Goal: Information Seeking & Learning: Learn about a topic

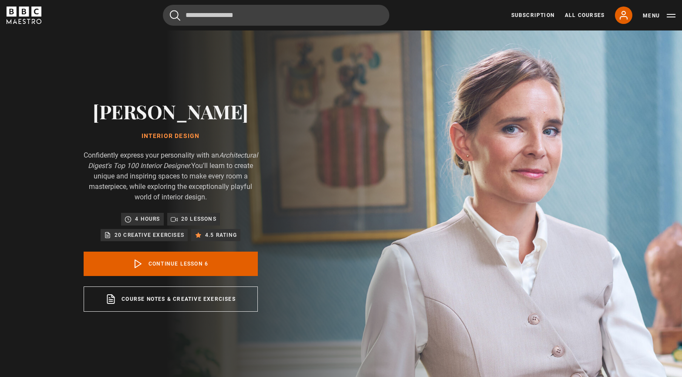
scroll to position [192, 0]
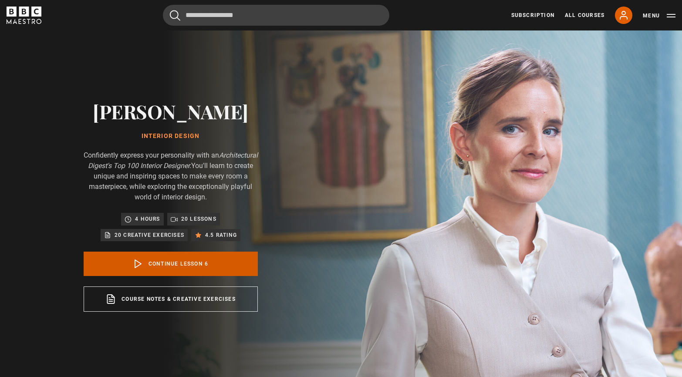
click at [185, 262] on link "Continue lesson 6" at bounding box center [171, 264] width 174 height 24
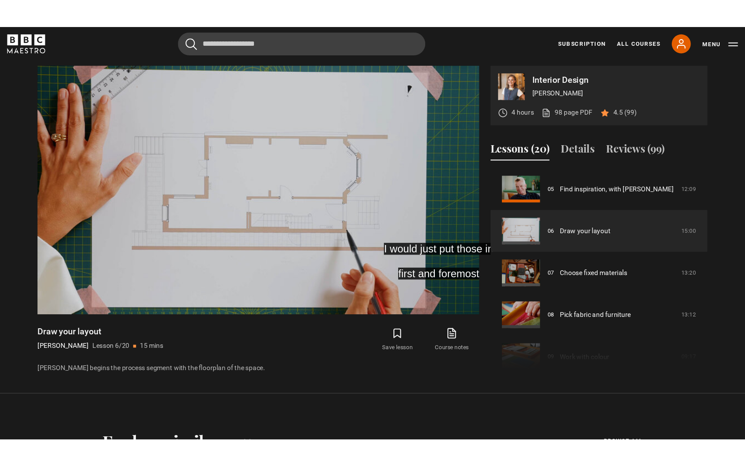
scroll to position [382, 0]
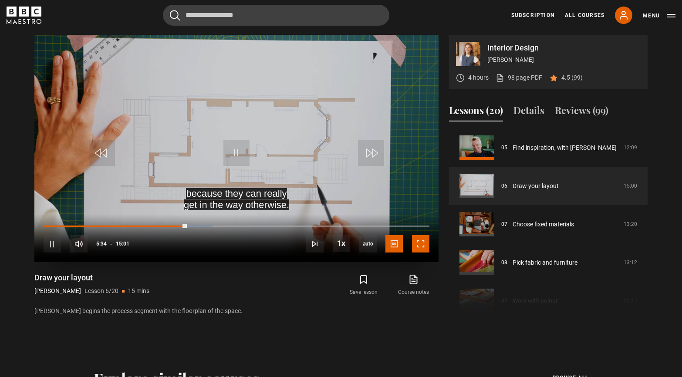
click at [423, 243] on span "Video Player" at bounding box center [420, 243] width 17 height 17
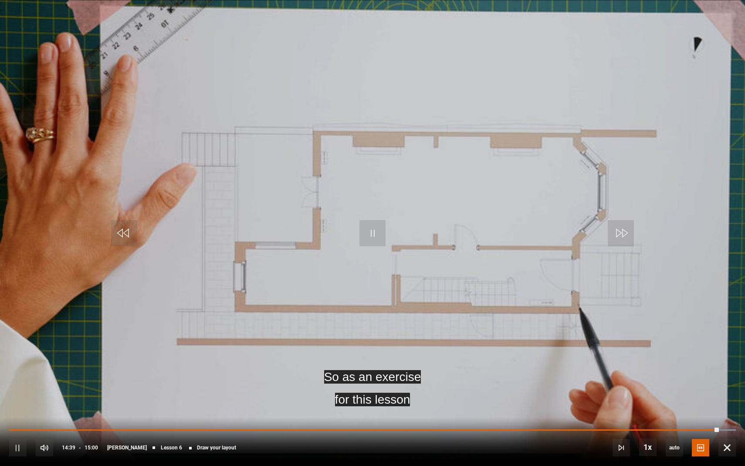
click at [682, 377] on div "10s Skip Back 10 seconds Pause 10s Skip Forward 10 seconds Loaded : 100.00% 13:…" at bounding box center [372, 441] width 745 height 48
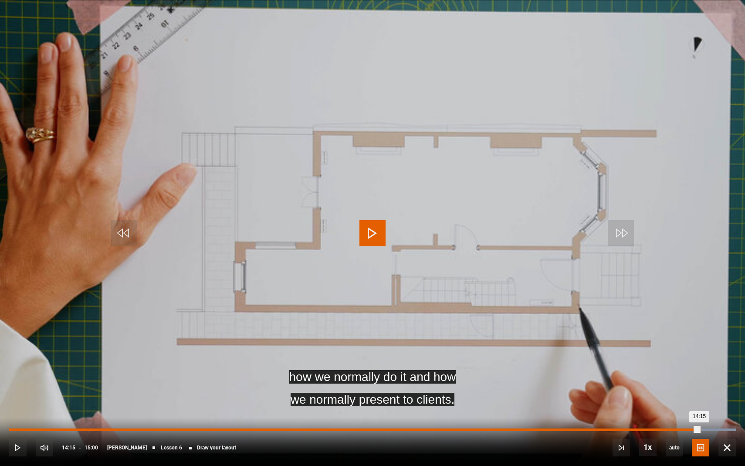
drag, startPoint x: 717, startPoint y: 430, endPoint x: 699, endPoint y: 431, distance: 17.4
click at [682, 377] on div "14:15" at bounding box center [354, 429] width 690 height 3
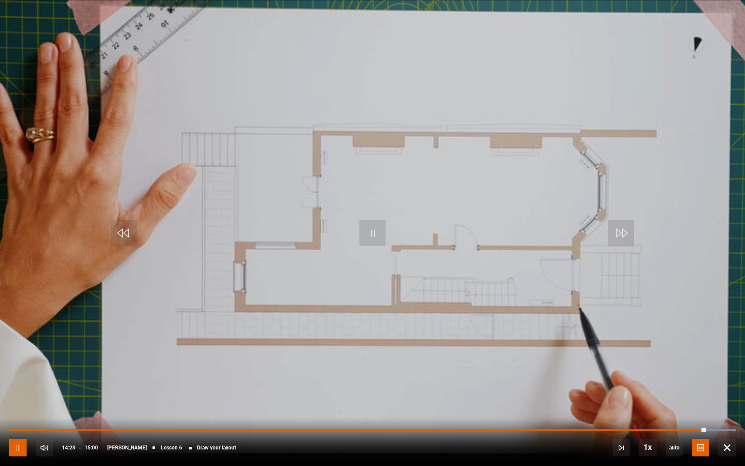
click at [15, 377] on span "Video Player" at bounding box center [17, 447] width 17 height 17
click at [372, 234] on span "Video Player" at bounding box center [372, 233] width 26 height 26
click at [19, 377] on span "Video Player" at bounding box center [17, 447] width 17 height 17
click at [14, 377] on span "Video Player" at bounding box center [17, 447] width 17 height 17
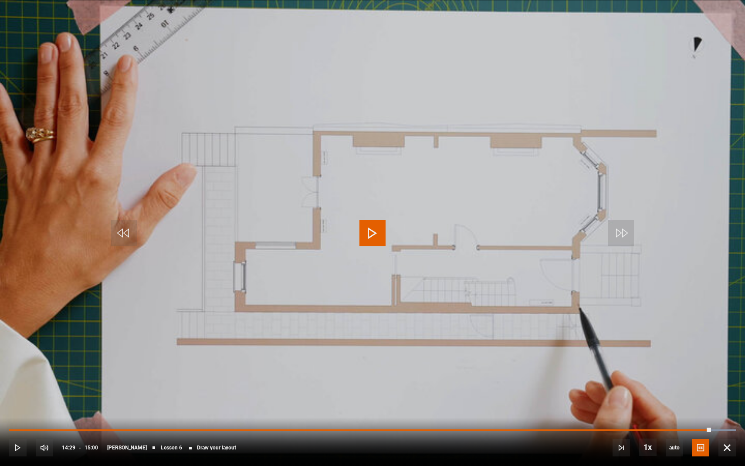
click at [369, 234] on span "Video Player" at bounding box center [372, 233] width 26 height 26
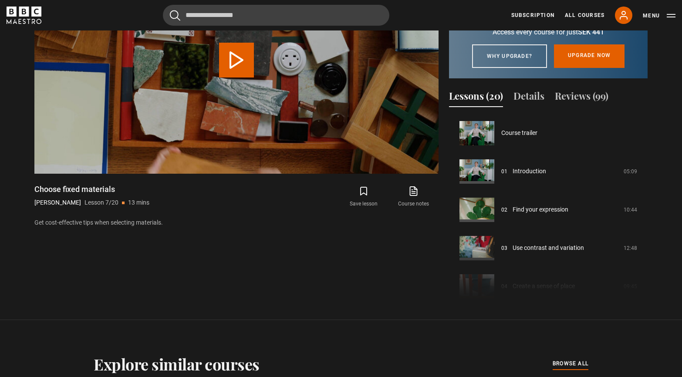
scroll to position [230, 0]
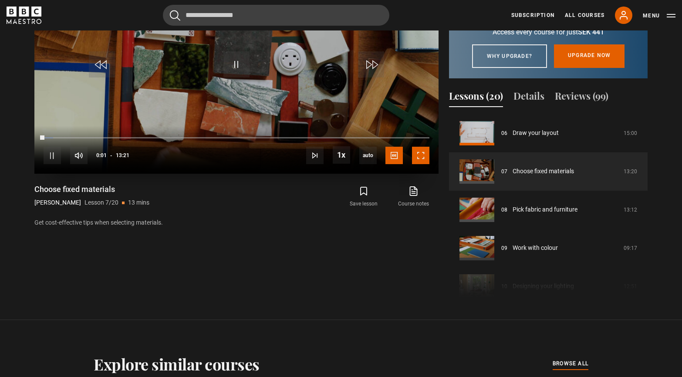
click at [418, 152] on span "Video Player" at bounding box center [420, 155] width 17 height 17
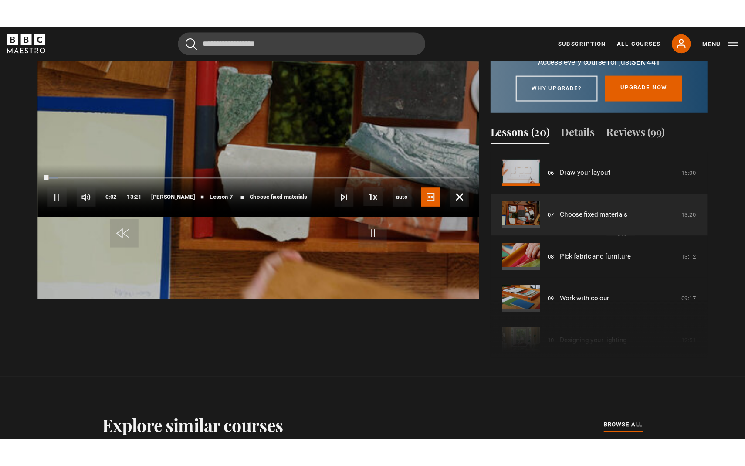
scroll to position [416, 0]
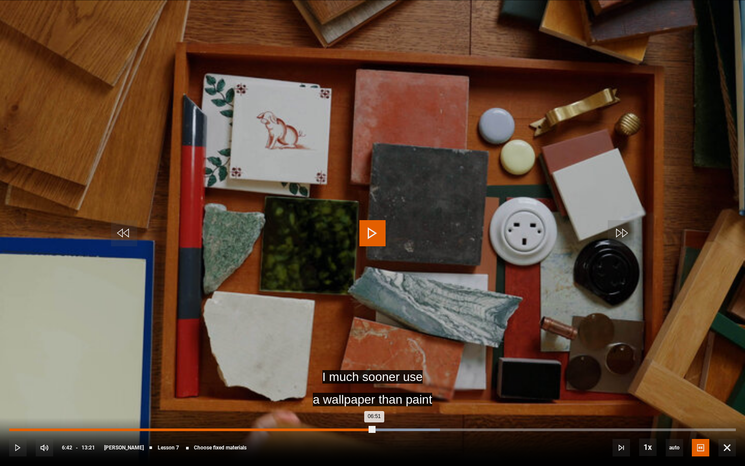
click at [374, 377] on div "Loaded : 59.30% 06:42 06:51" at bounding box center [372, 429] width 727 height 3
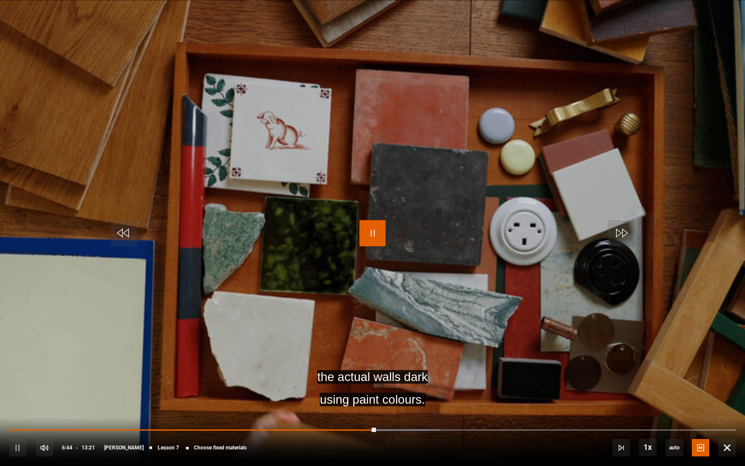
click at [375, 233] on span "Video Player" at bounding box center [372, 233] width 26 height 26
click at [370, 233] on span "Video Player" at bounding box center [372, 233] width 26 height 26
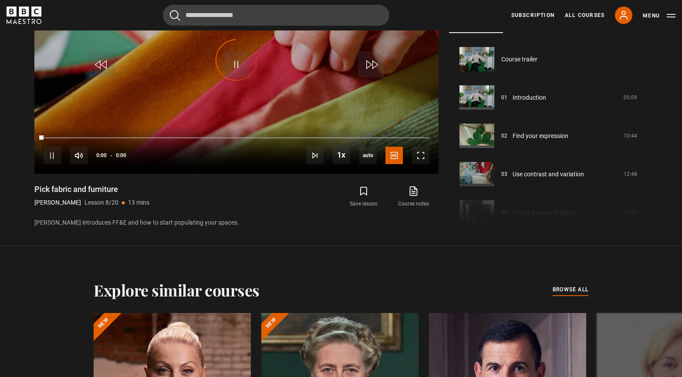
scroll to position [268, 0]
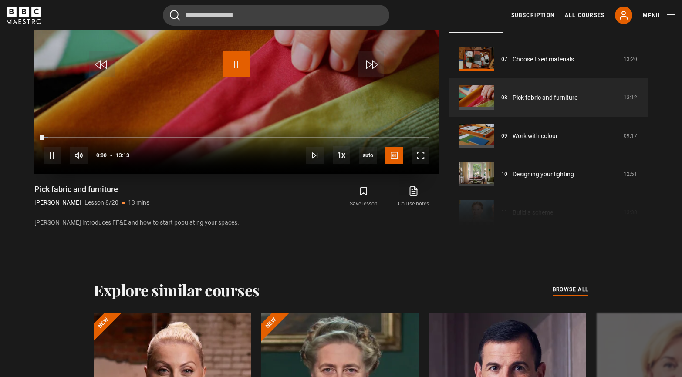
click at [238, 65] on span "Video Player" at bounding box center [236, 64] width 26 height 26
